Goal: Find contact information: Find contact information

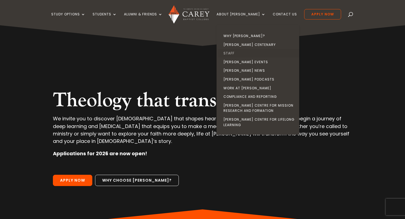
click at [238, 52] on link "Staff" at bounding box center [259, 53] width 83 height 9
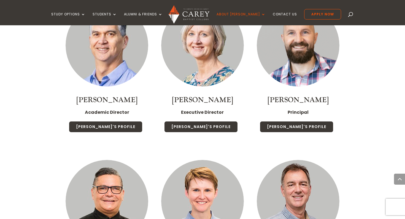
scroll to position [661, 0]
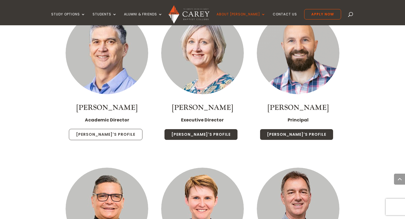
click at [100, 129] on link "[PERSON_NAME]'s Profile" at bounding box center [105, 135] width 73 height 12
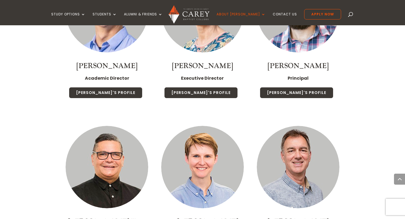
scroll to position [739, 0]
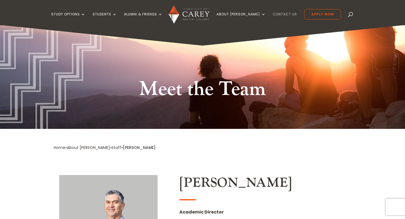
click at [272, 13] on link "Contact Us" at bounding box center [284, 18] width 24 height 13
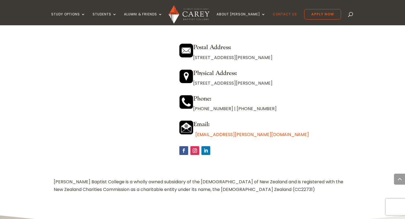
scroll to position [492, 0]
